Goal: Task Accomplishment & Management: Manage account settings

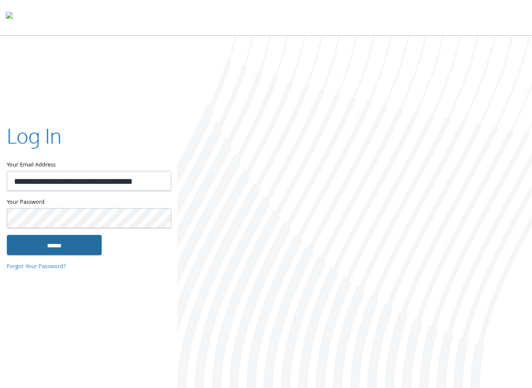
click at [22, 245] on input "******" at bounding box center [54, 245] width 95 height 20
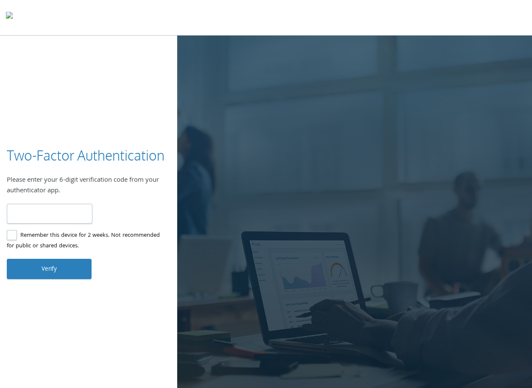
click at [31, 208] on input "number" at bounding box center [50, 214] width 86 height 20
type input "******"
click at [64, 270] on button "Verify" at bounding box center [49, 269] width 85 height 20
